Goal: Find specific page/section

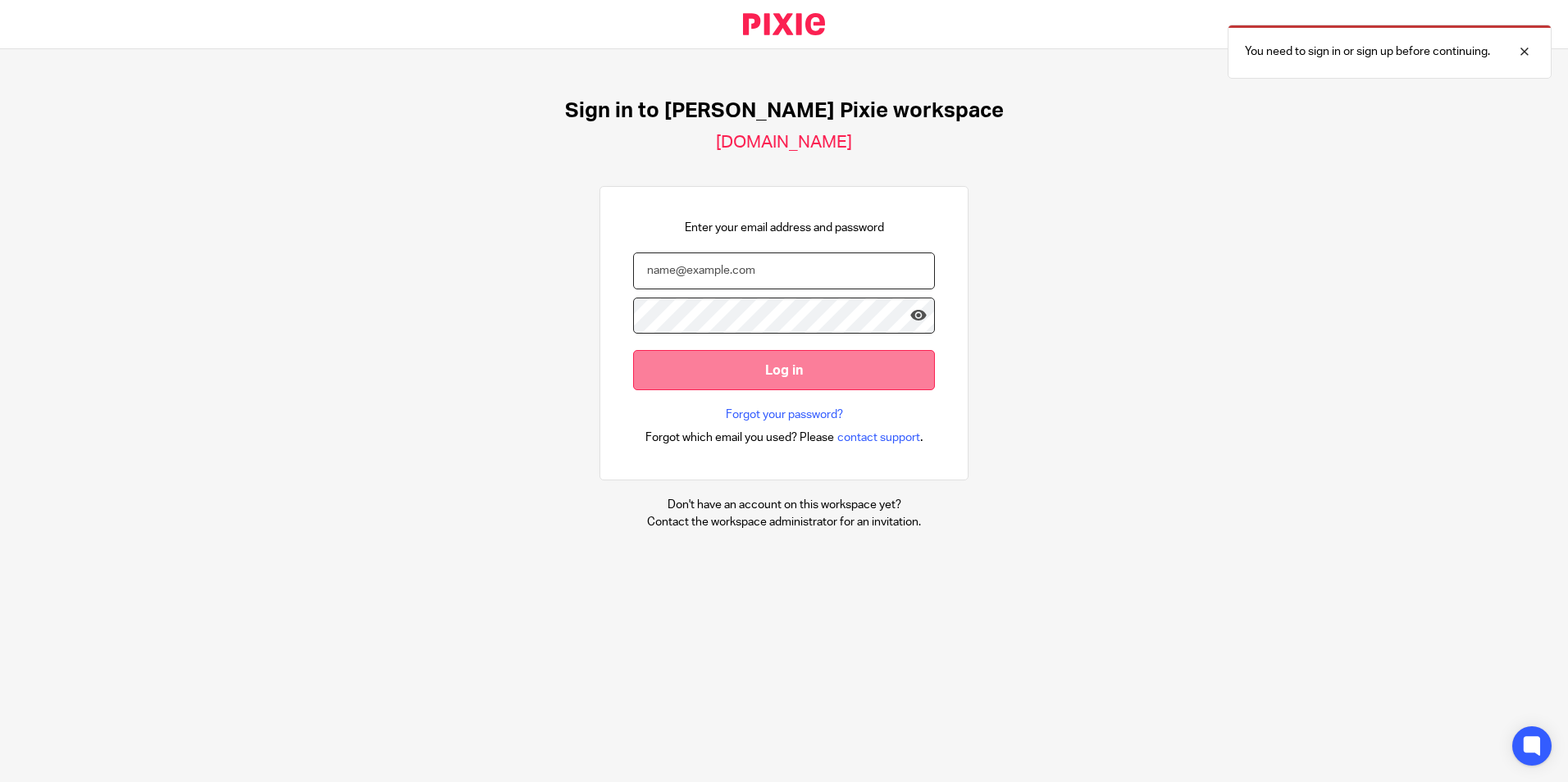
type input "jmillar@menzies.co.uk"
click at [697, 365] on input "Log in" at bounding box center [784, 370] width 302 height 40
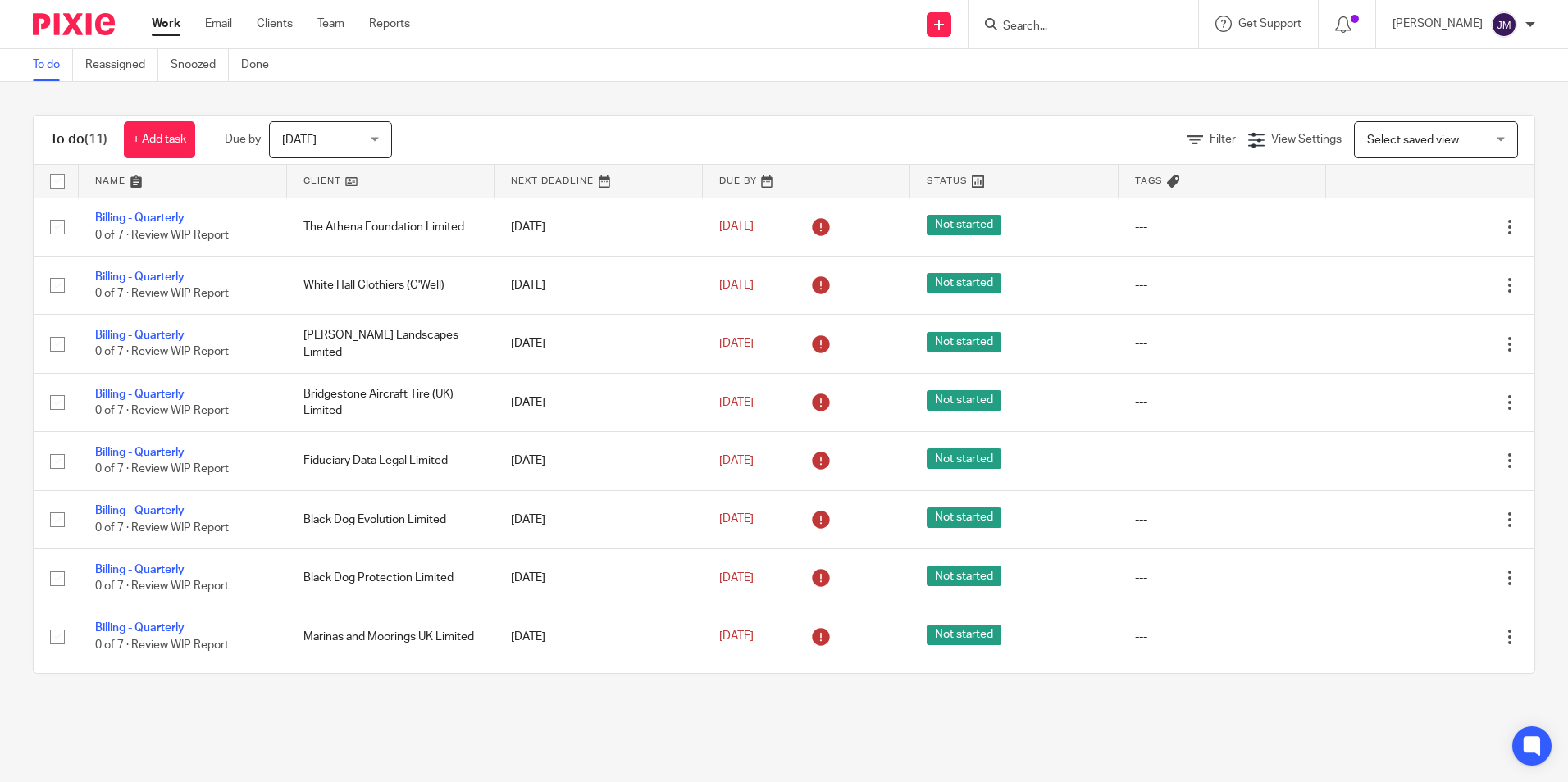
click at [1111, 26] on input "Search" at bounding box center [1075, 27] width 148 height 15
type input "future"
click at [1094, 51] on div "Future Value Consultants Ltd" at bounding box center [1099, 64] width 230 height 51
click at [1095, 57] on link at bounding box center [1099, 64] width 203 height 25
